Goal: Book appointment/travel/reservation

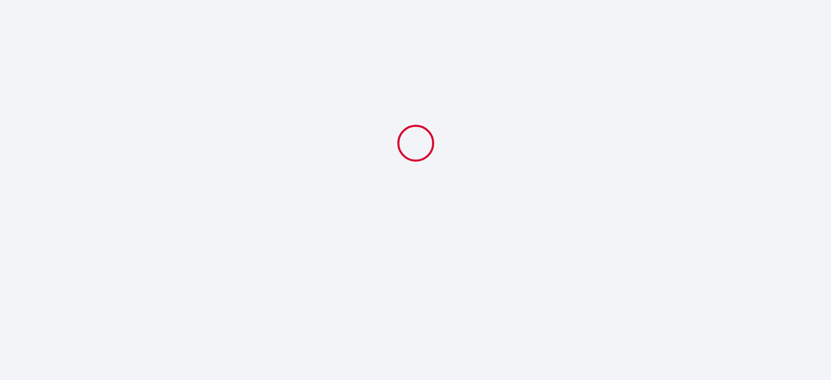
select select
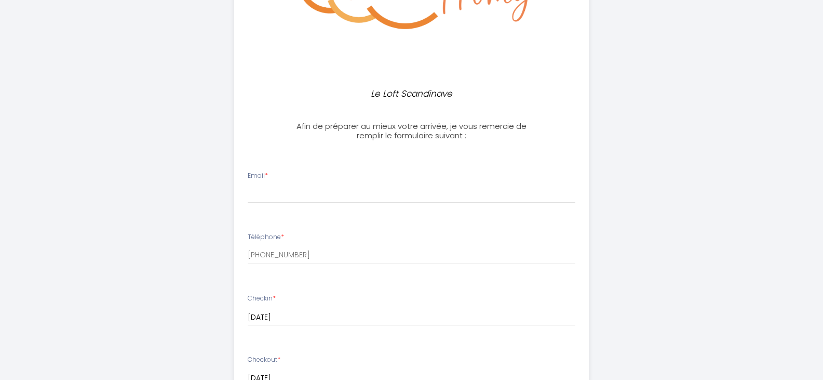
scroll to position [208, 0]
click at [472, 184] on input "Email *" at bounding box center [412, 193] width 328 height 19
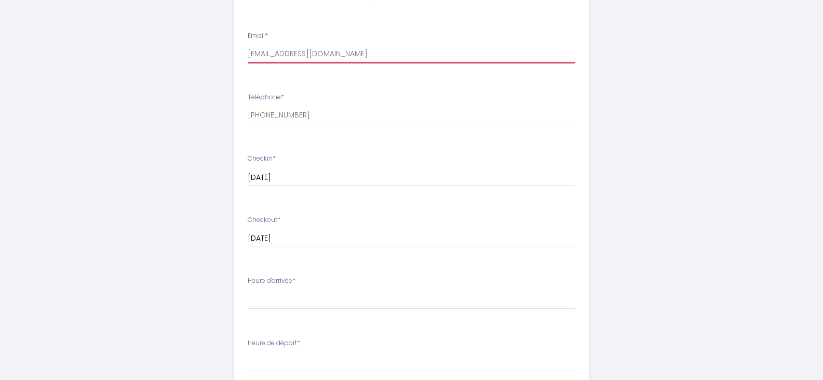
scroll to position [364, 0]
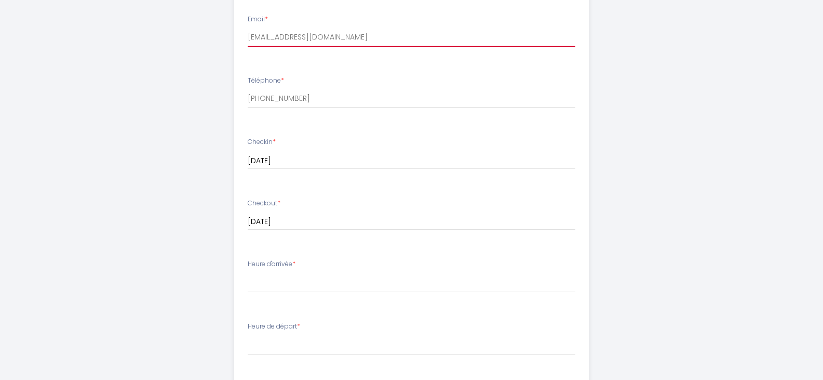
type input "[EMAIL_ADDRESS][DOMAIN_NAME]"
click at [336, 164] on input "[DATE]" at bounding box center [412, 161] width 328 height 14
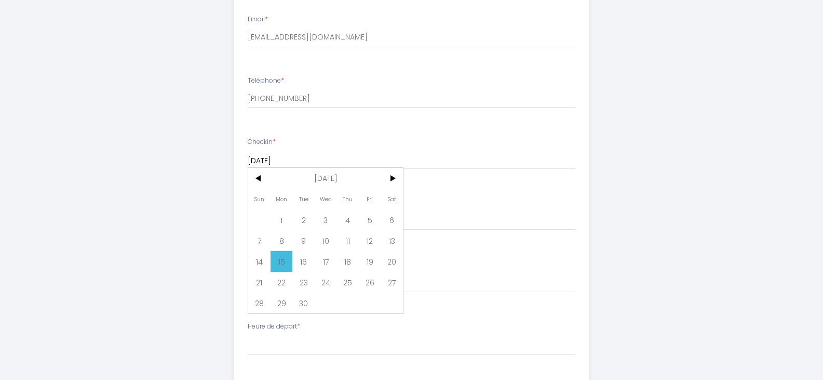
click at [284, 260] on span "15" at bounding box center [282, 261] width 22 height 21
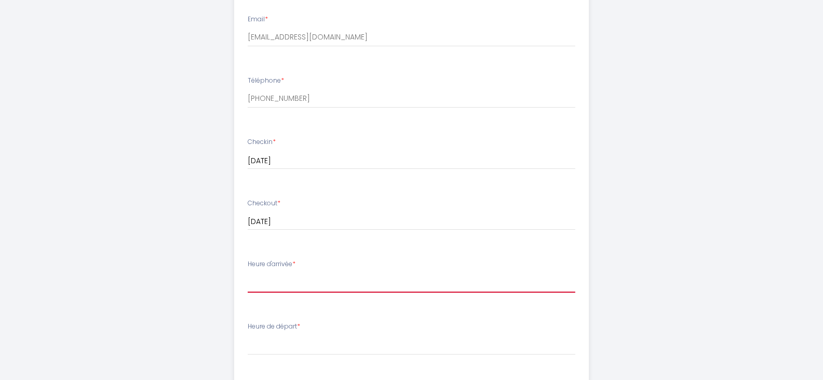
click at [312, 283] on select "16:00 16:30 17:00 17:30 18:00 18:30 19:00 19:30 20:00 20:30 21:00 21:30 22:00" at bounding box center [412, 283] width 328 height 20
select select "16:00"
click at [248, 273] on select "16:00 16:30 17:00 17:30 18:00 18:30 19:00 19:30 20:00 20:30 21:00 21:30 22:00" at bounding box center [412, 283] width 328 height 20
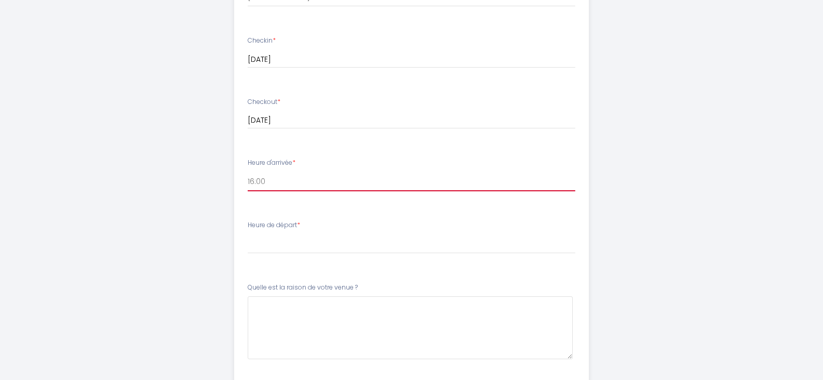
scroll to position [468, 0]
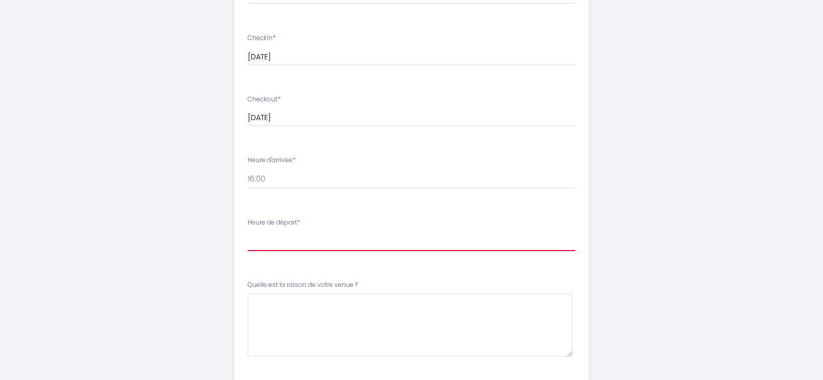
click at [278, 242] on select "00:00 00:30 01:00 01:30 02:00 02:30 03:00 03:30 04:00 04:30 05:00 05:30 06:00 0…" at bounding box center [412, 241] width 328 height 20
select select "11:00"
click at [248, 231] on select "00:00 00:30 01:00 01:30 02:00 02:30 03:00 03:30 04:00 04:30 05:00 05:30 06:00 0…" at bounding box center [412, 241] width 328 height 20
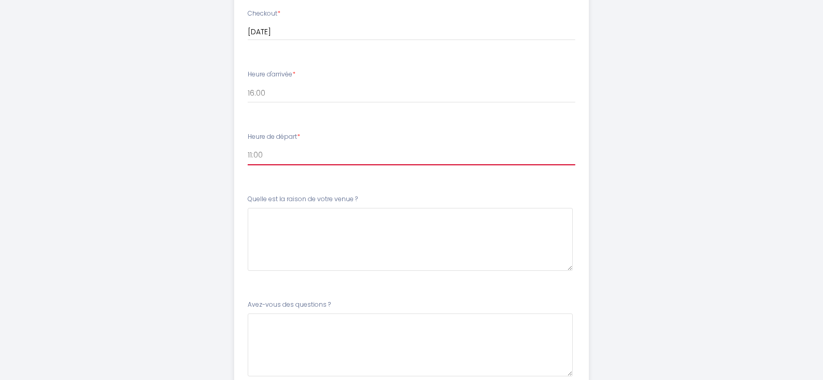
scroll to position [571, 0]
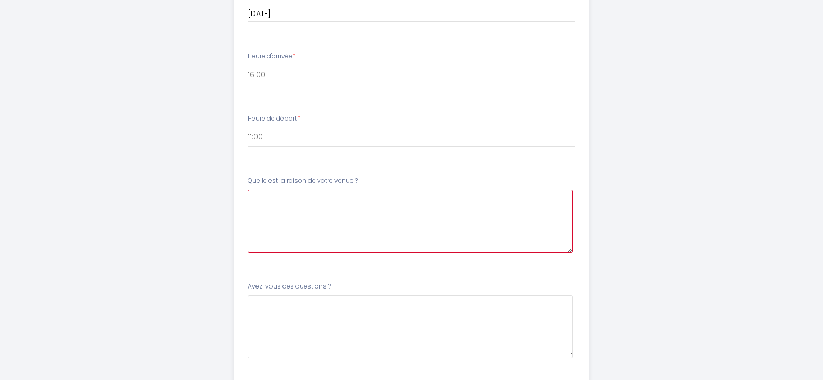
click at [332, 215] on \?6 at bounding box center [410, 221] width 325 height 63
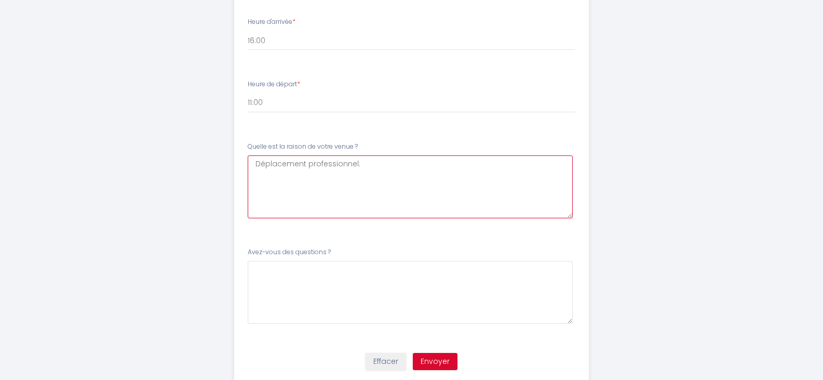
scroll to position [638, 0]
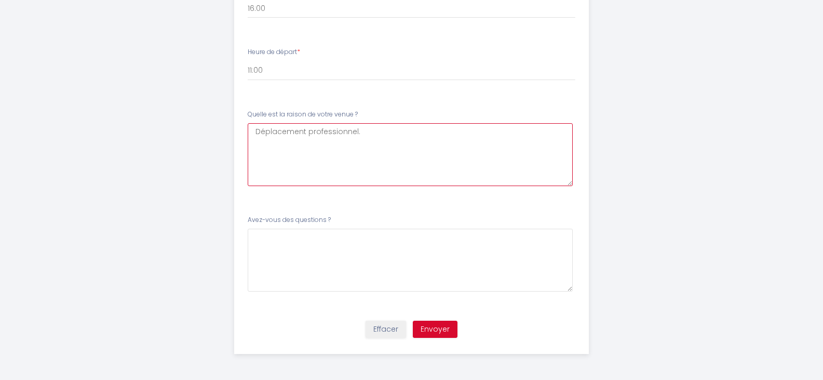
type \?6 "Déplacement professionnel."
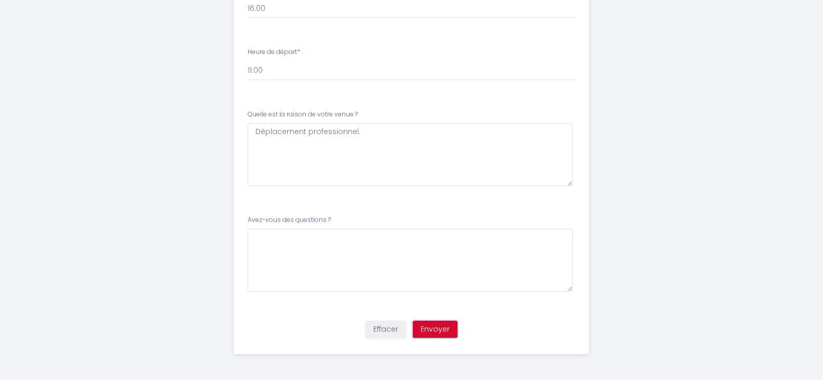
click at [439, 331] on button "Envoyer" at bounding box center [435, 330] width 45 height 18
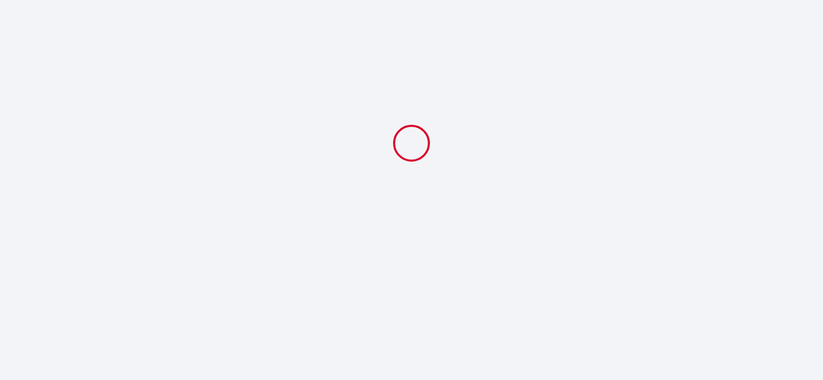
select select "11:00"
